Goal: Book appointment/travel/reservation

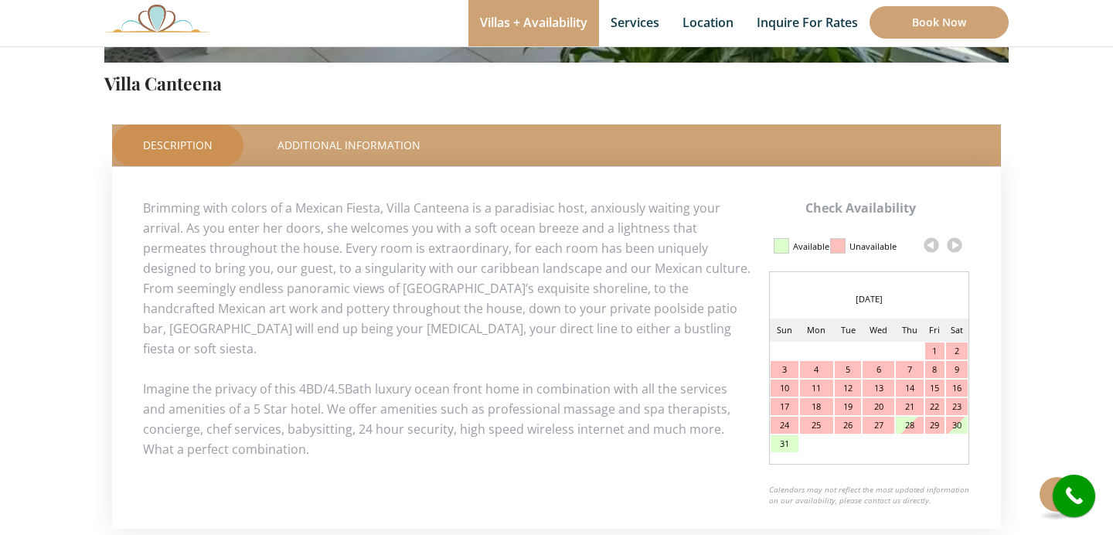
scroll to position [628, 0]
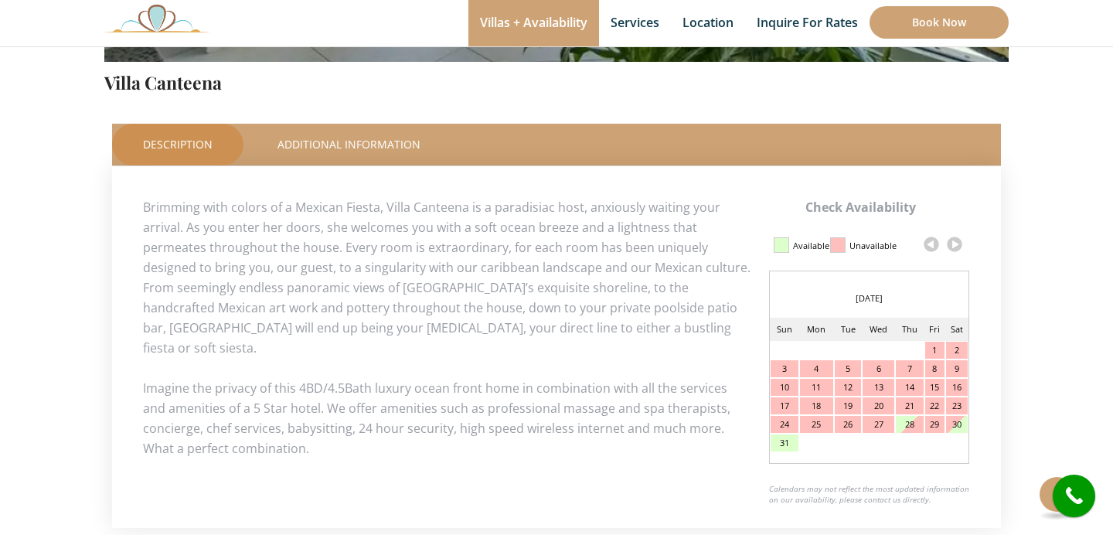
click at [953, 251] on link at bounding box center [954, 244] width 23 height 23
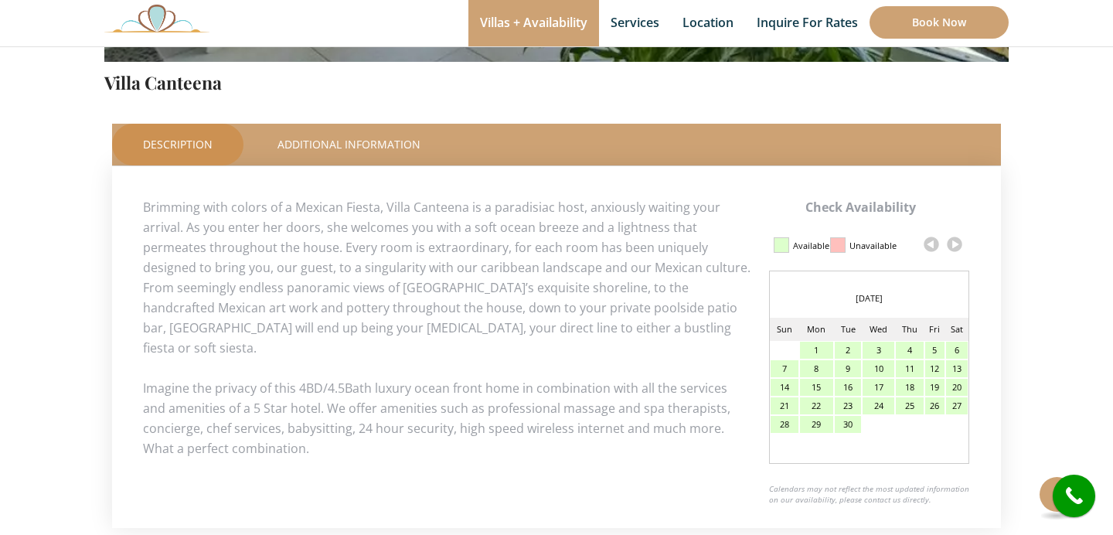
click at [955, 247] on link at bounding box center [954, 244] width 23 height 23
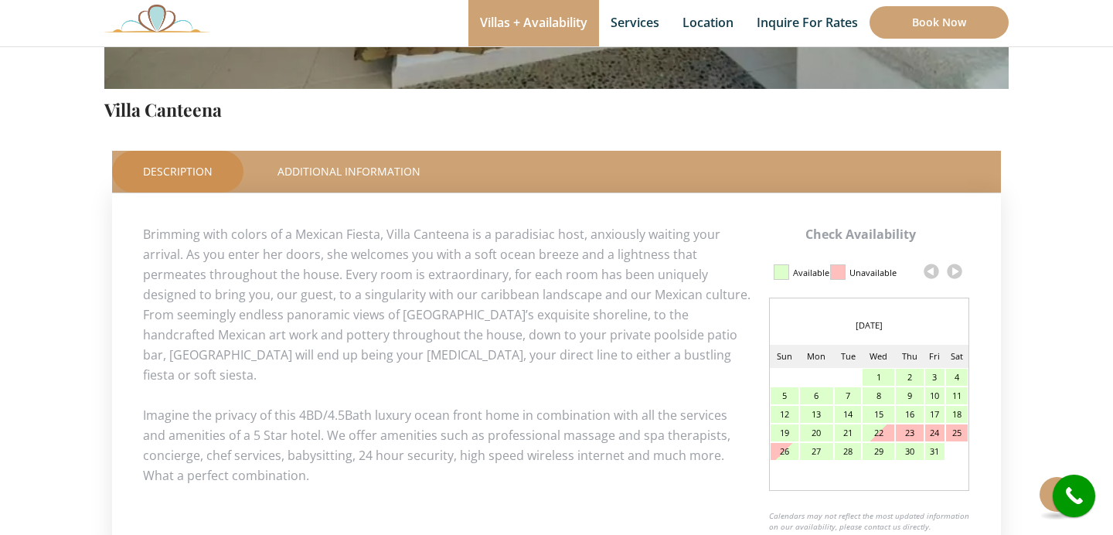
scroll to position [616, 0]
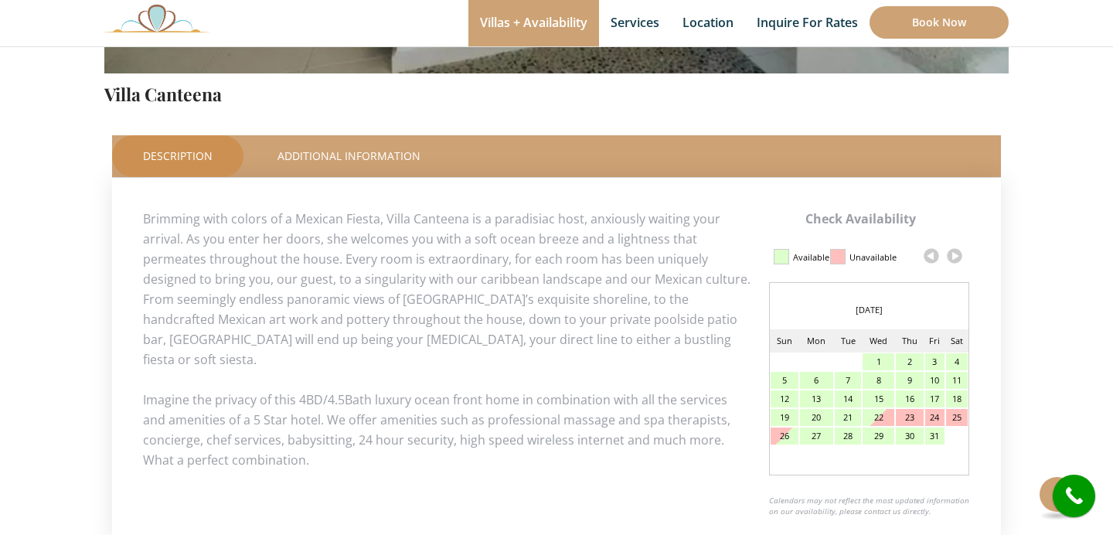
click at [959, 259] on link at bounding box center [954, 255] width 23 height 23
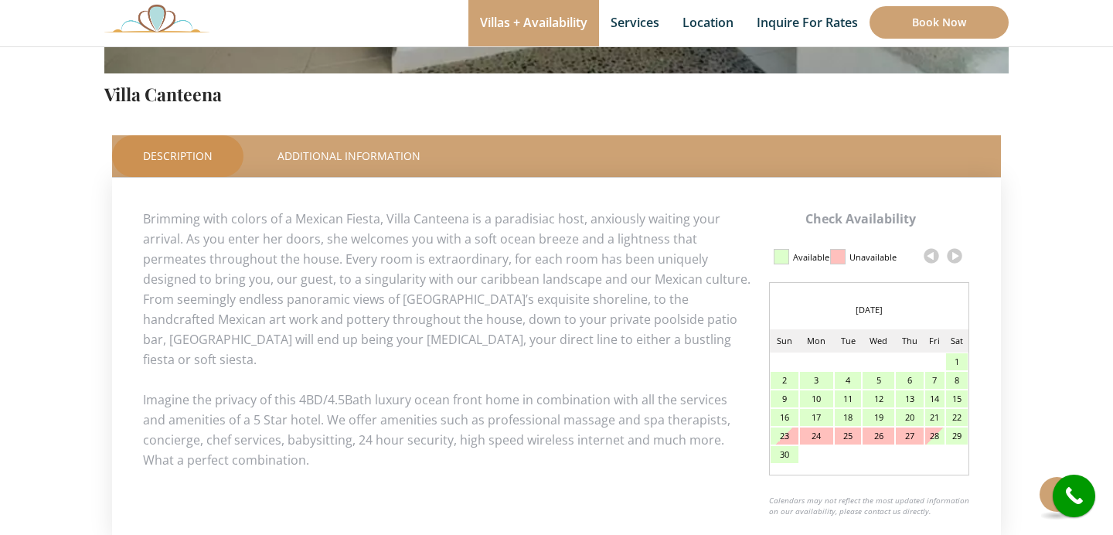
click at [958, 257] on link at bounding box center [954, 255] width 23 height 23
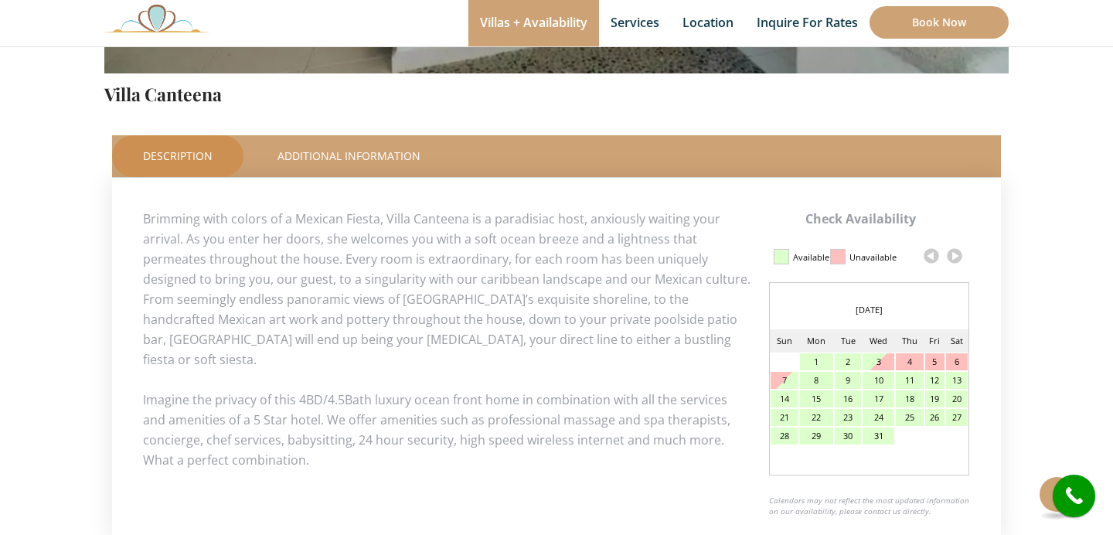
click at [959, 259] on link at bounding box center [954, 255] width 23 height 23
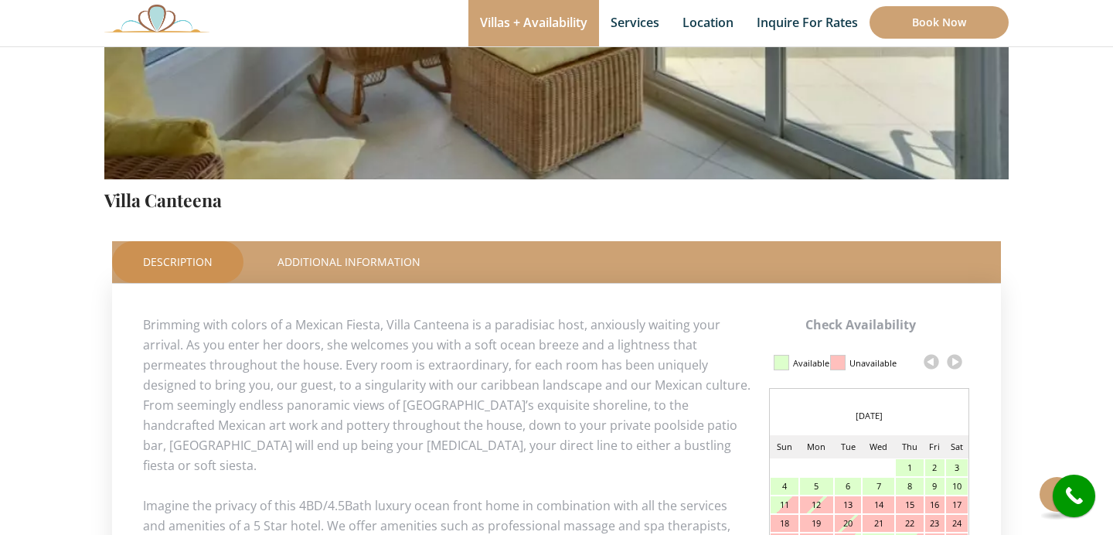
scroll to position [542, 0]
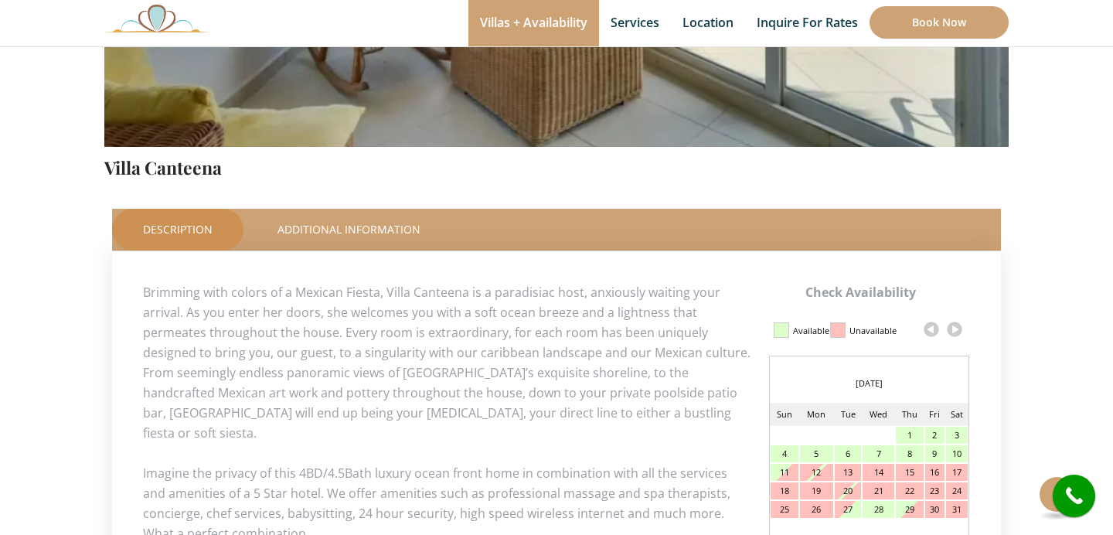
click at [957, 331] on link at bounding box center [954, 329] width 23 height 23
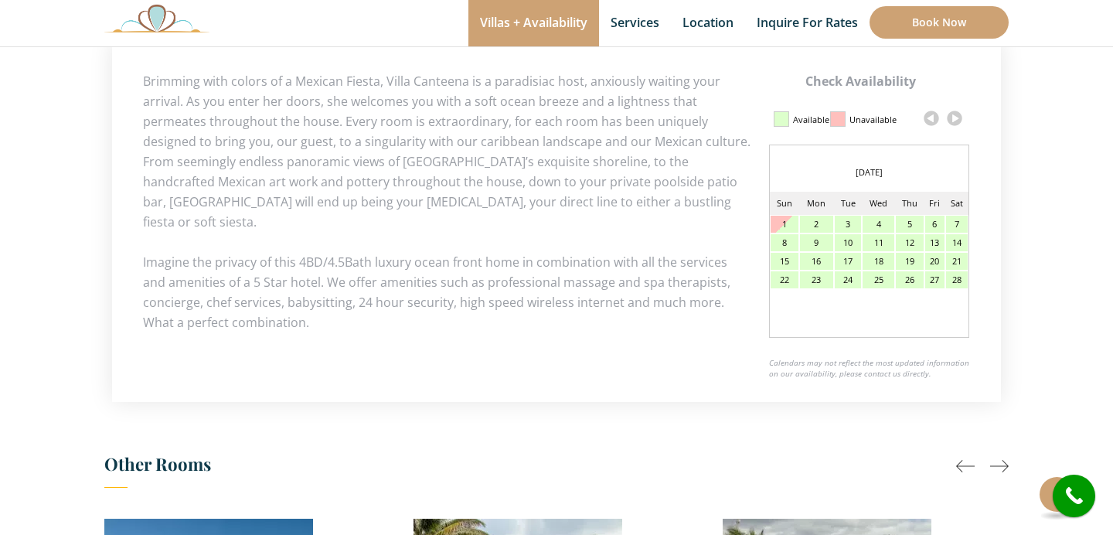
scroll to position [748, 0]
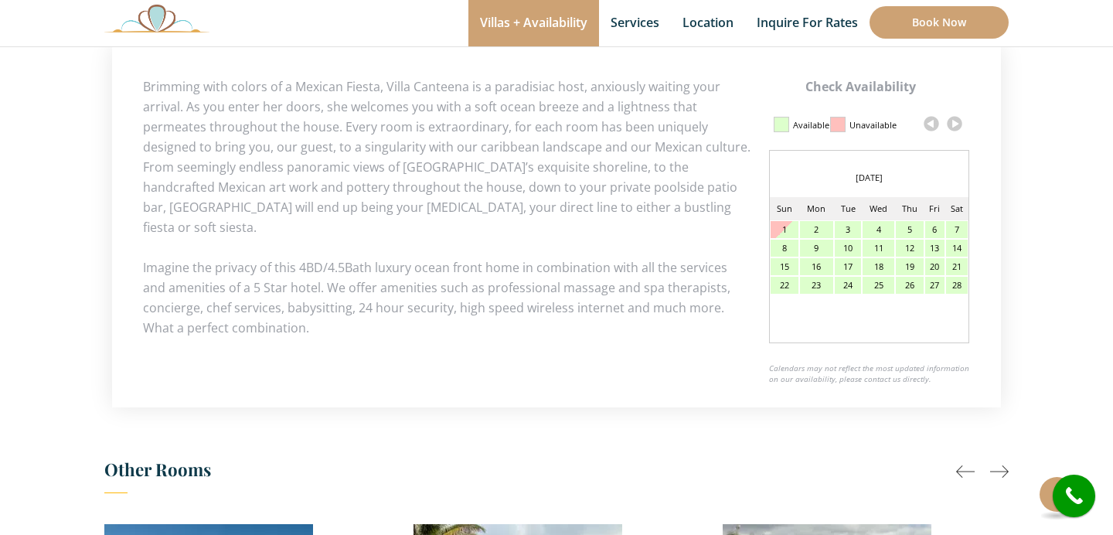
click at [957, 128] on link at bounding box center [954, 123] width 23 height 23
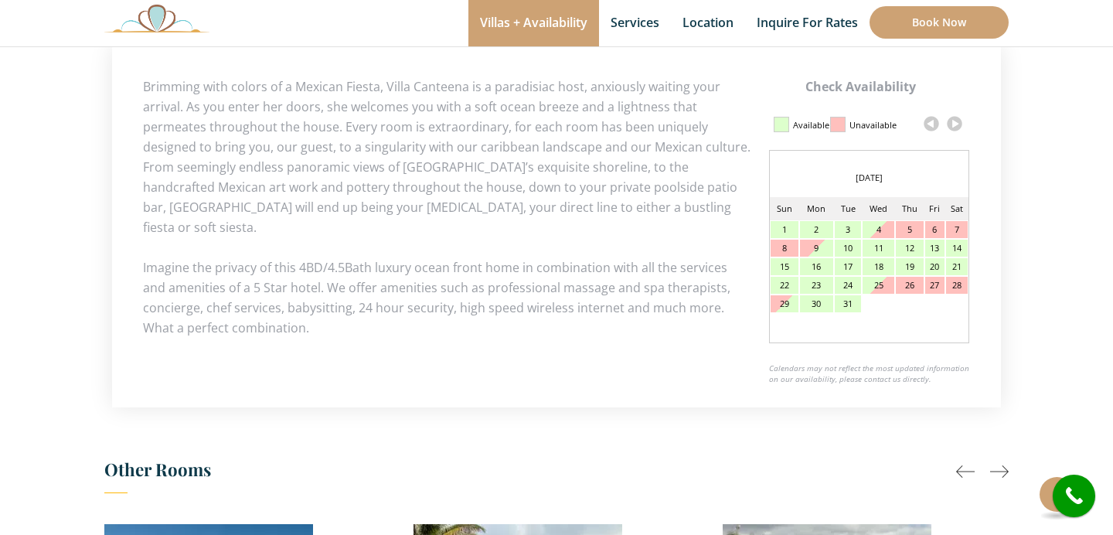
click at [956, 126] on link at bounding box center [954, 123] width 23 height 23
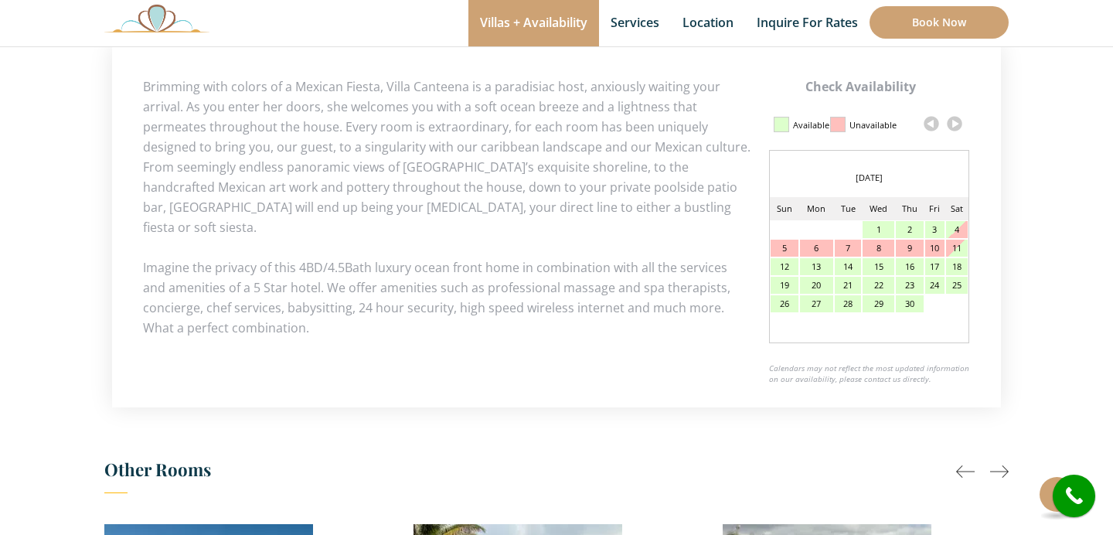
click at [956, 126] on link at bounding box center [954, 123] width 23 height 23
